Goal: Navigation & Orientation: Find specific page/section

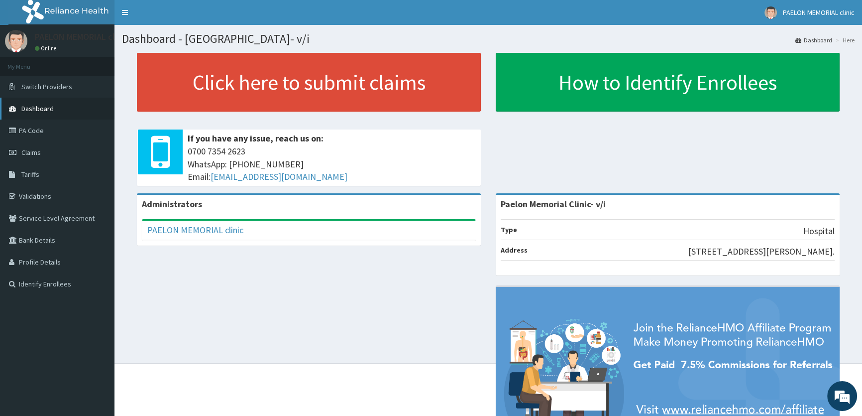
click at [31, 110] on span "Dashboard" at bounding box center [37, 108] width 32 height 9
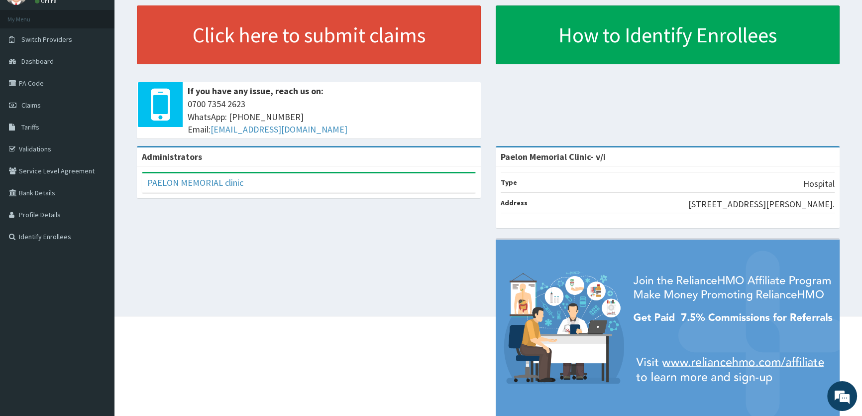
scroll to position [77, 0]
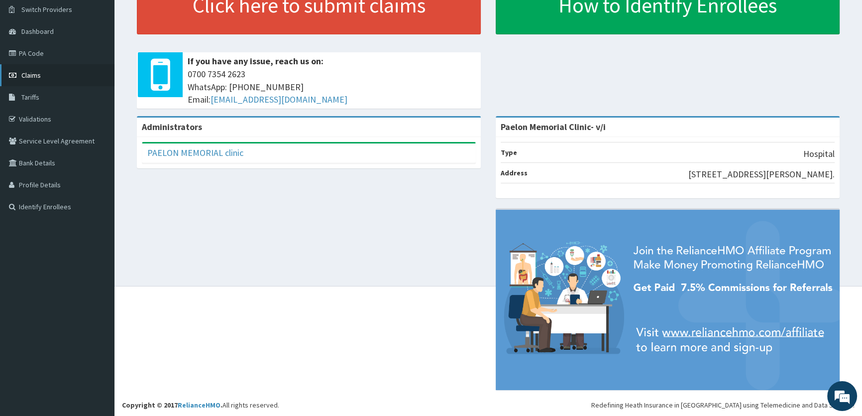
click at [36, 77] on span "Claims" at bounding box center [30, 75] width 19 height 9
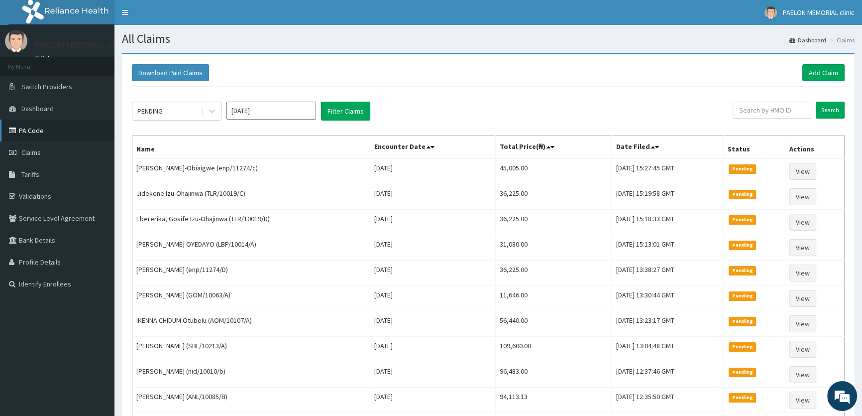
click at [46, 128] on link "PA Code" at bounding box center [57, 130] width 114 height 22
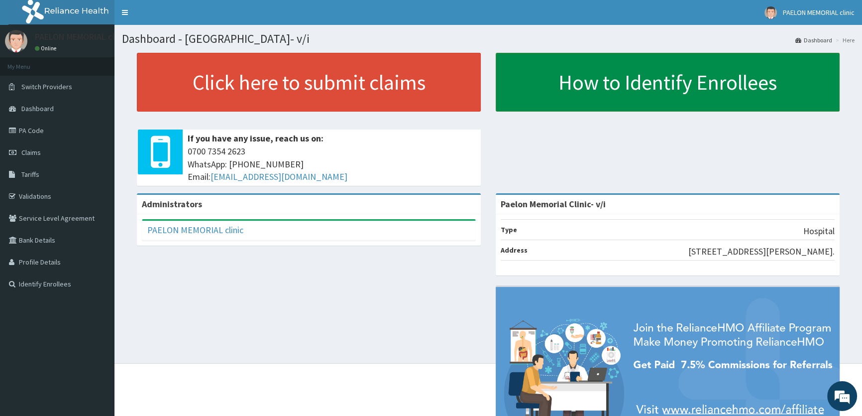
click at [539, 95] on link "How to Identify Enrollees" at bounding box center [668, 82] width 344 height 59
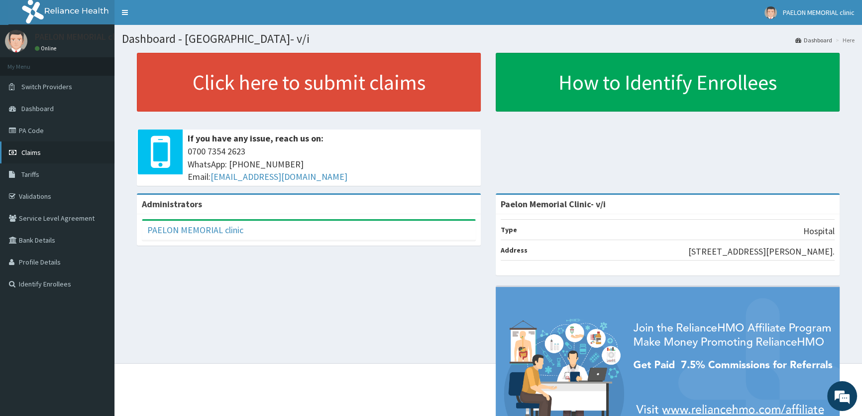
click at [56, 147] on link "Claims" at bounding box center [57, 152] width 114 height 22
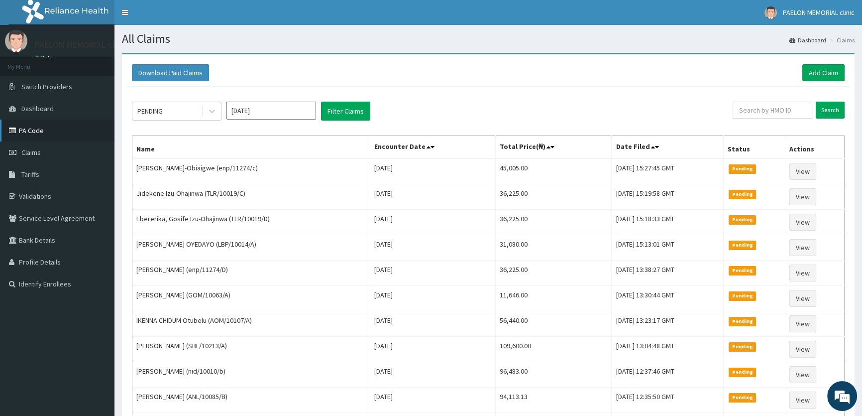
click at [51, 133] on link "PA Code" at bounding box center [57, 130] width 114 height 22
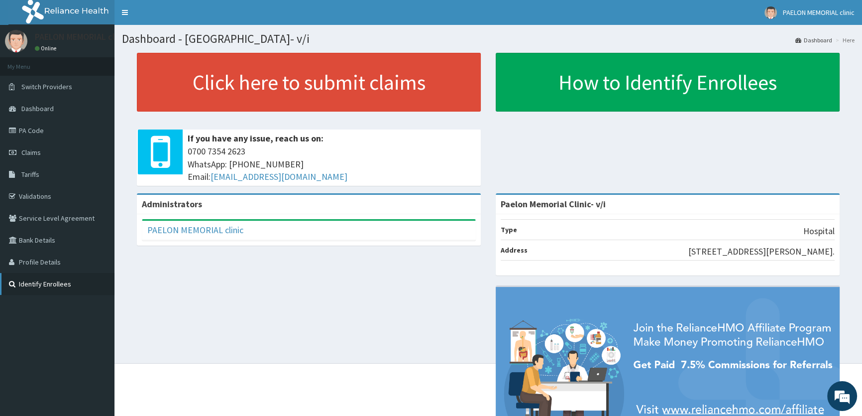
click at [66, 277] on link "Identify Enrollees" at bounding box center [57, 284] width 114 height 22
